Goal: Browse casually

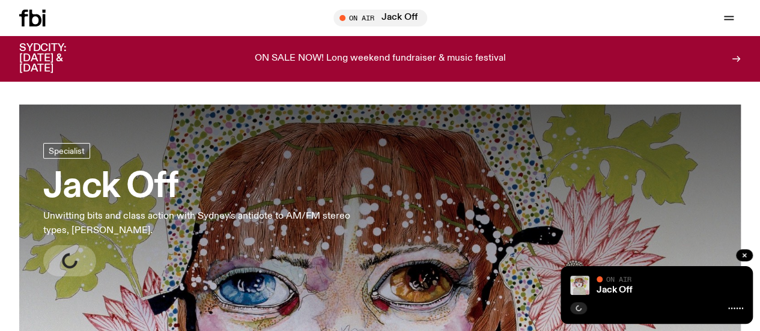
scroll to position [595, 0]
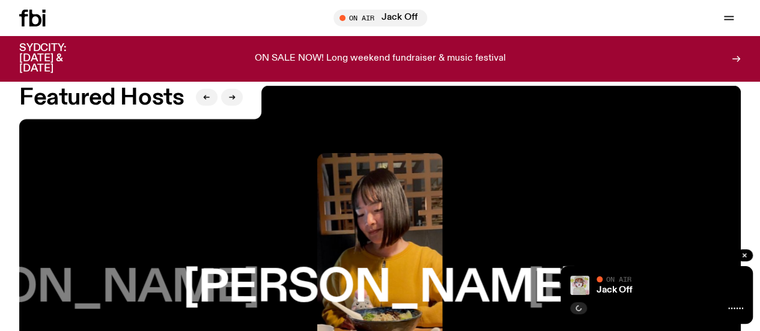
scroll to position [2136, 0]
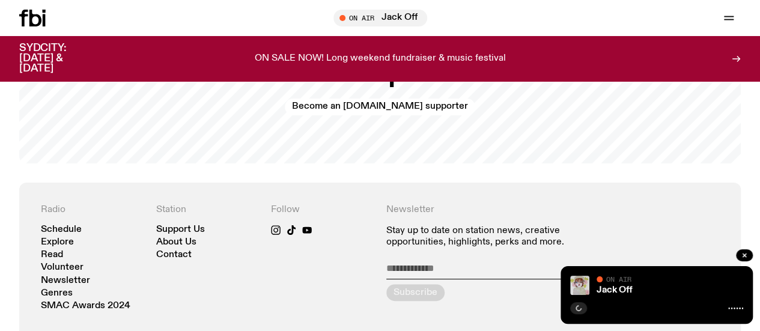
scroll to position [2330, 0]
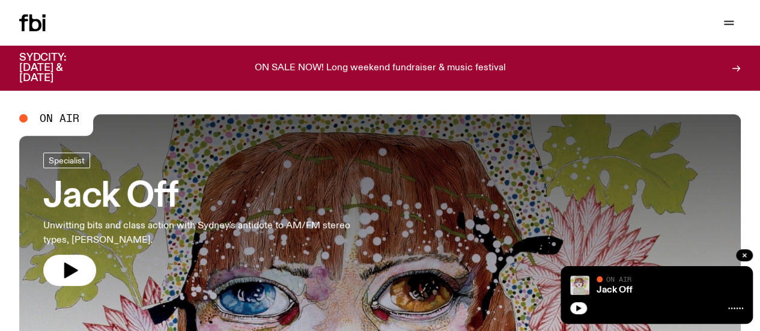
click at [64, 272] on icon "button" at bounding box center [71, 271] width 14 height 16
